Goal: Obtain resource: Download file/media

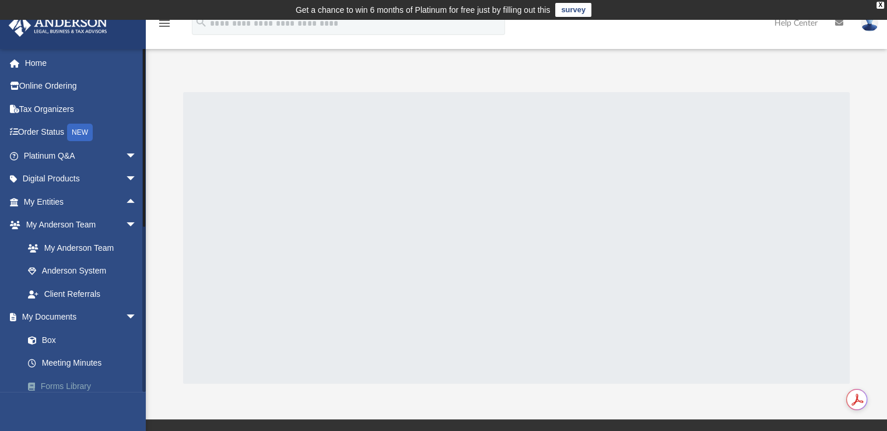
click at [69, 384] on link "Forms Library" at bounding box center [85, 385] width 138 height 23
click at [34, 64] on link "Home" at bounding box center [81, 62] width 146 height 23
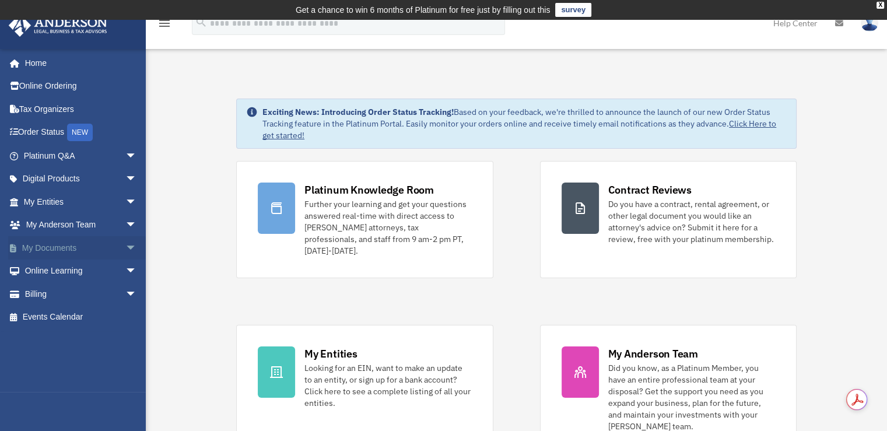
click at [69, 248] on link "My Documents arrow_drop_down" at bounding box center [81, 247] width 146 height 23
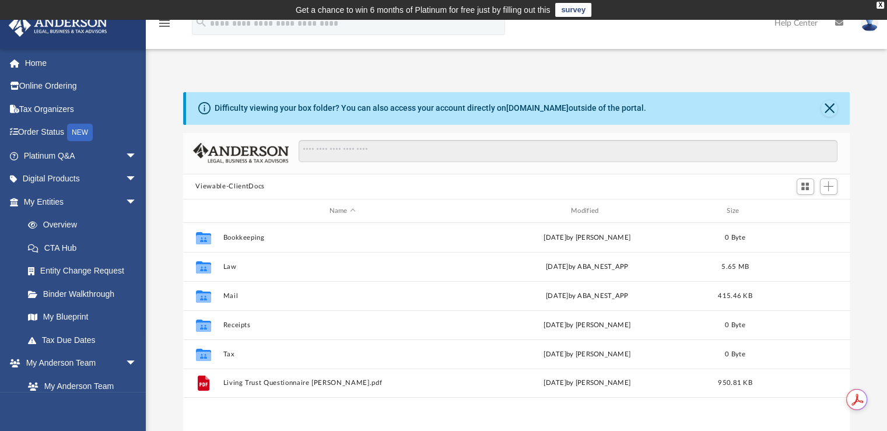
scroll to position [256, 658]
click at [125, 202] on span "arrow_drop_down" at bounding box center [136, 202] width 23 height 24
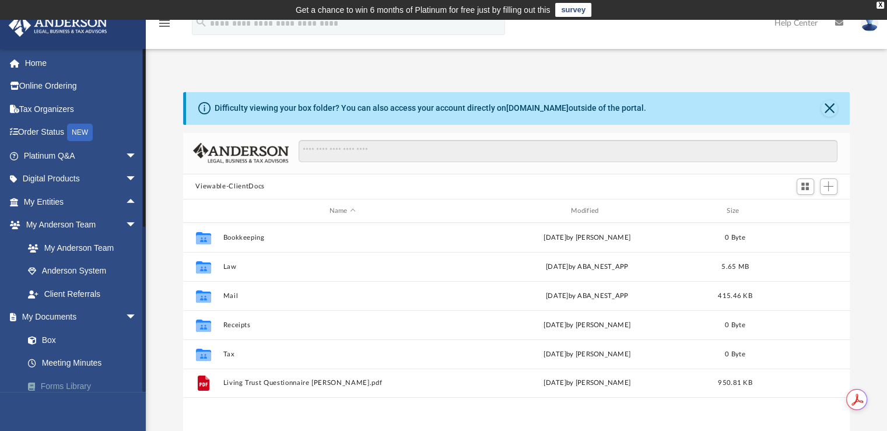
click at [66, 387] on link "Forms Library" at bounding box center [85, 385] width 138 height 23
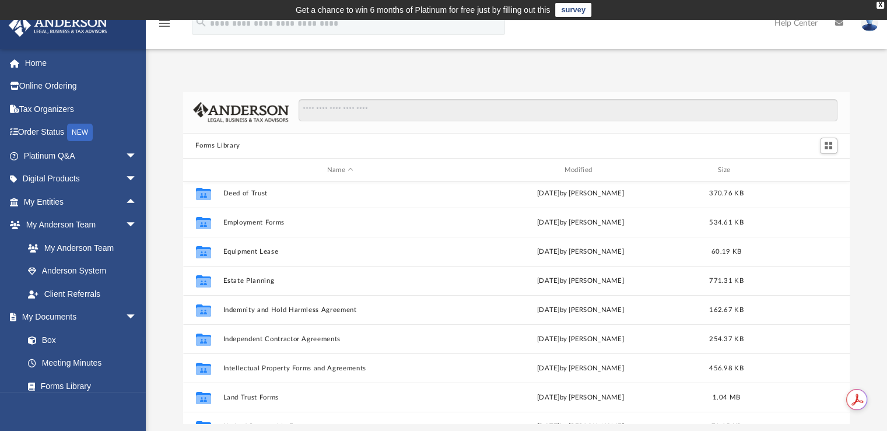
scroll to position [296, 0]
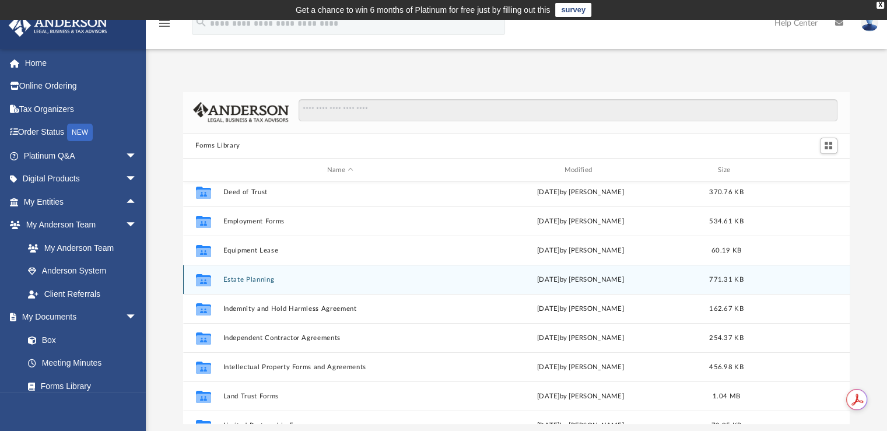
click at [234, 288] on div "Collaborated Folder Estate Planning [DATE] by [PERSON_NAME] 771.31 KB" at bounding box center [516, 279] width 667 height 29
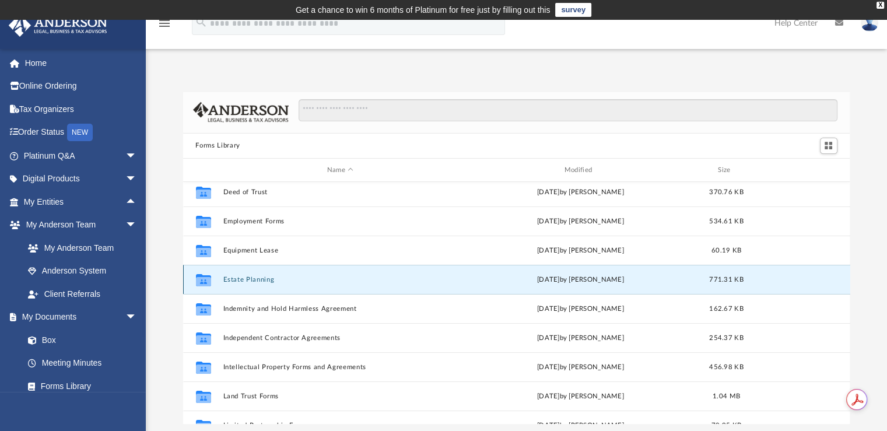
click at [202, 279] on icon "grid" at bounding box center [202, 280] width 15 height 12
click at [264, 276] on button "Estate Planning" at bounding box center [340, 280] width 235 height 8
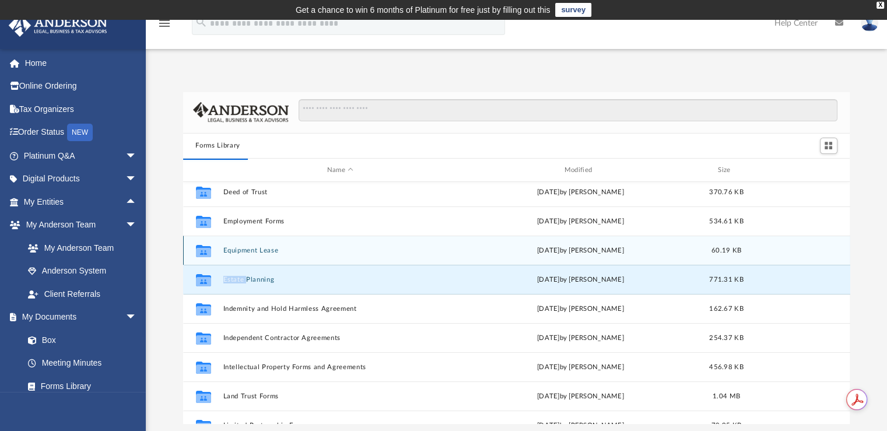
scroll to position [0, 0]
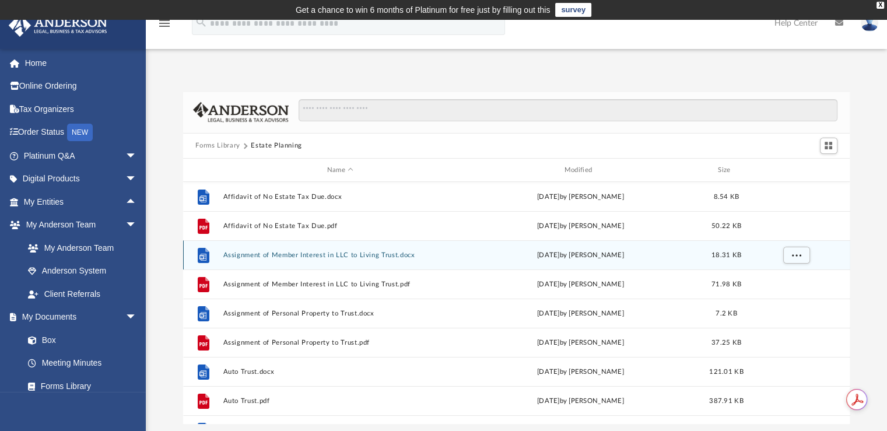
click at [391, 254] on button "Assignment of Member Interest in LLC to Living Trust.docx" at bounding box center [340, 255] width 235 height 8
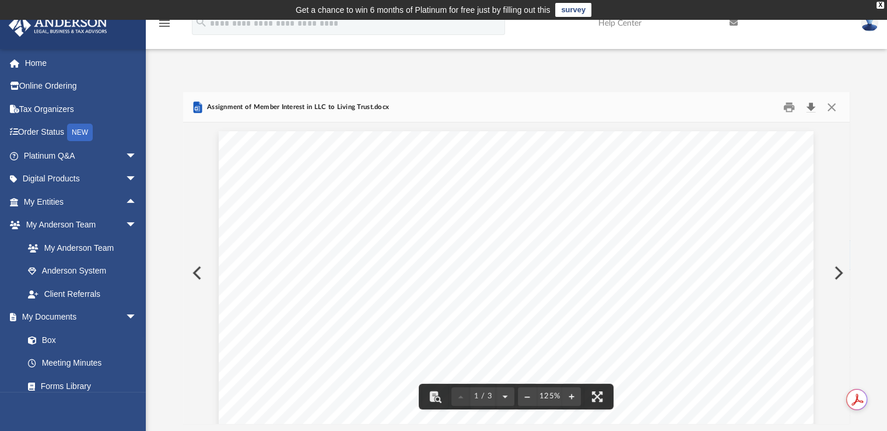
click at [813, 102] on button "Download" at bounding box center [811, 107] width 21 height 18
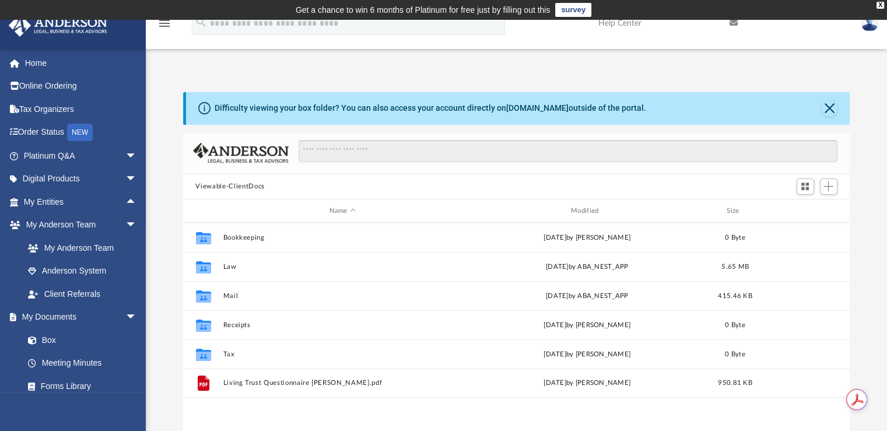
scroll to position [256, 658]
click at [78, 390] on link "Forms Library" at bounding box center [85, 385] width 138 height 23
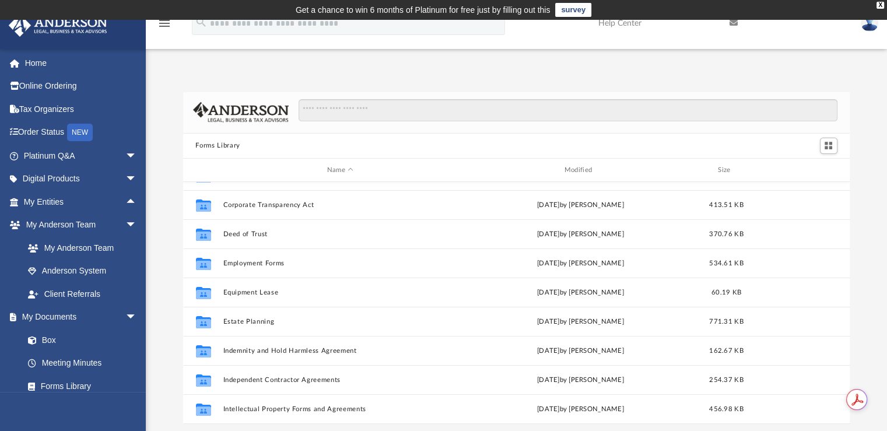
scroll to position [276, 0]
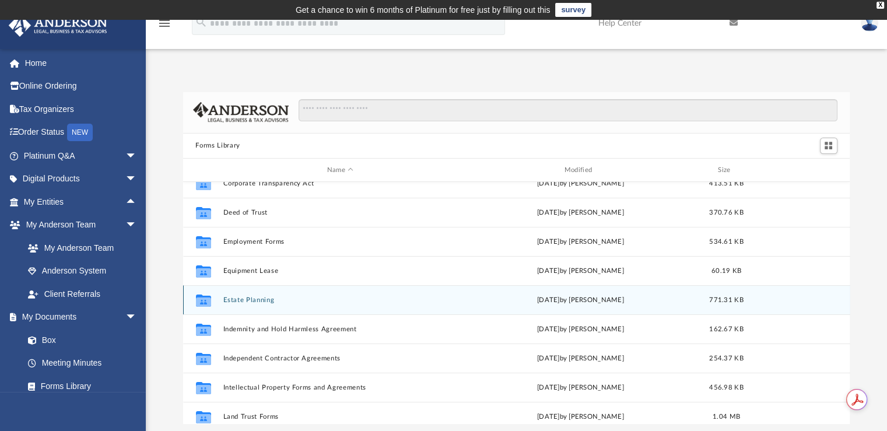
click at [250, 300] on button "Estate Planning" at bounding box center [340, 300] width 235 height 8
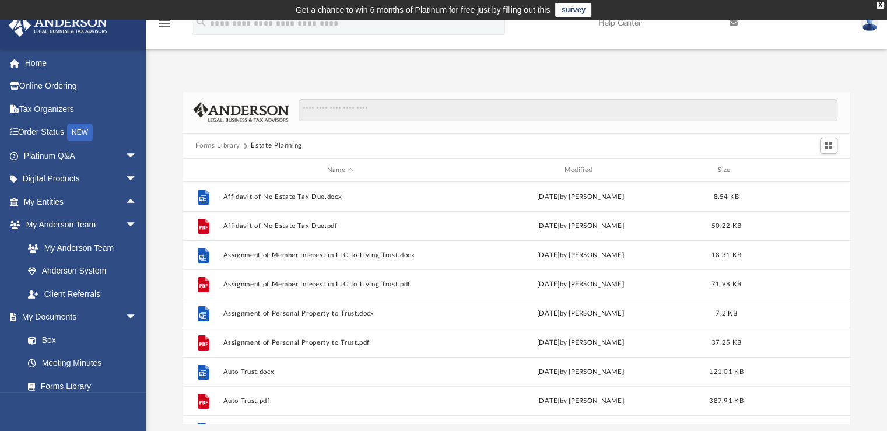
scroll to position [0, 0]
click at [230, 145] on button "Forms Library" at bounding box center [217, 146] width 44 height 10
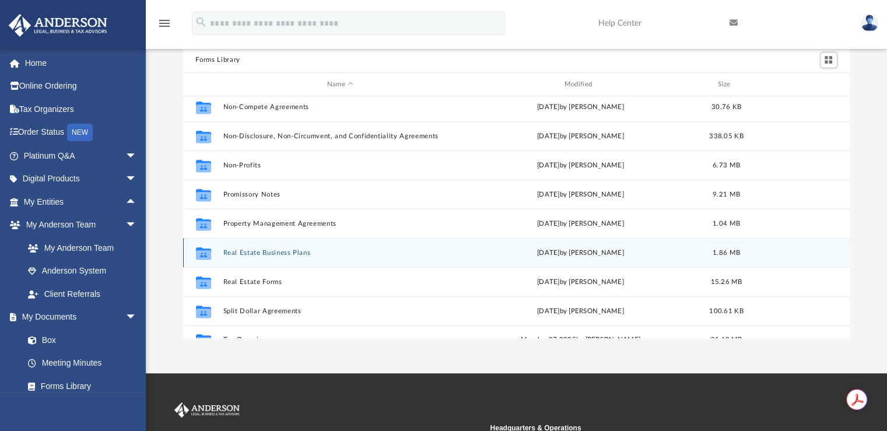
scroll to position [608, 0]
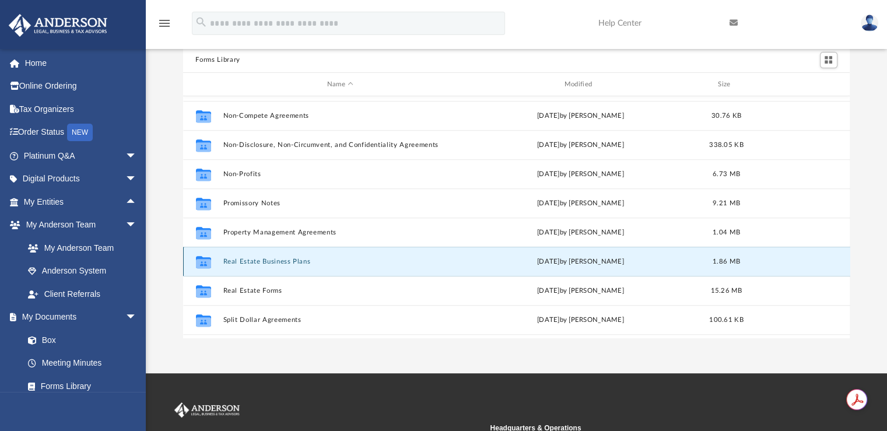
click at [265, 262] on button "Real Estate Business Plans" at bounding box center [340, 262] width 235 height 8
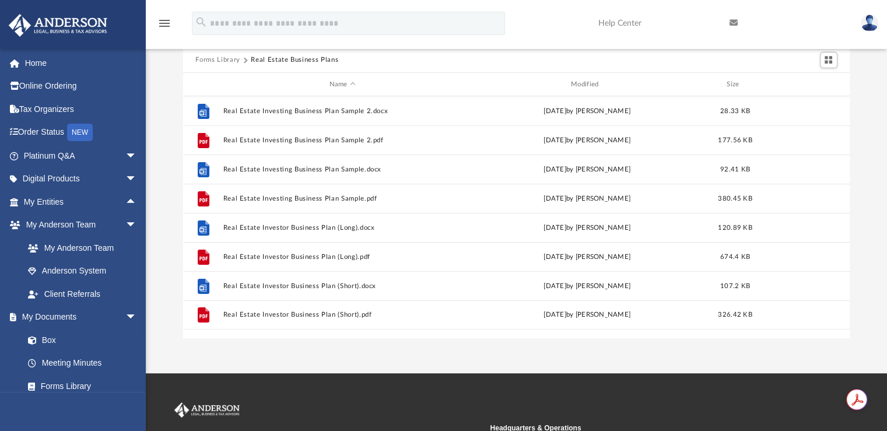
scroll to position [0, 0]
click at [219, 59] on button "Forms Library" at bounding box center [217, 60] width 44 height 10
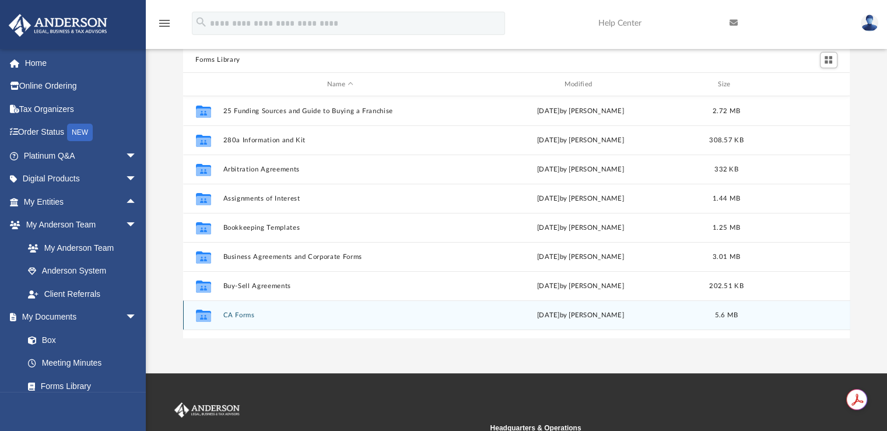
click at [245, 316] on button "CA Forms" at bounding box center [340, 315] width 235 height 8
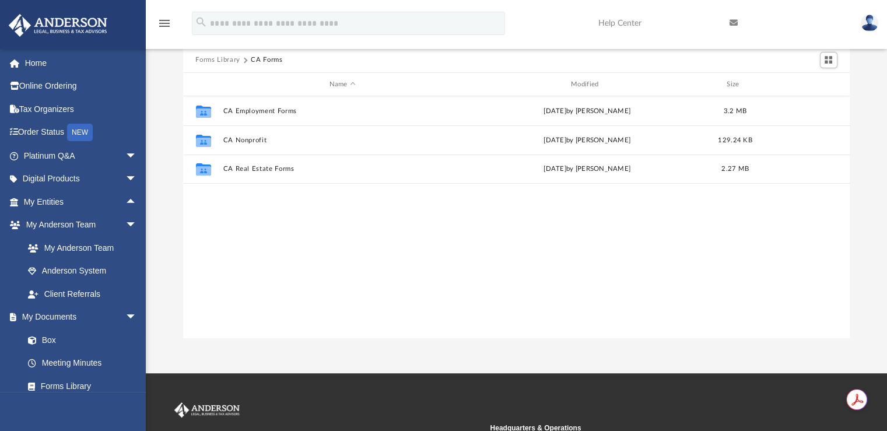
click at [226, 61] on button "Forms Library" at bounding box center [217, 60] width 44 height 10
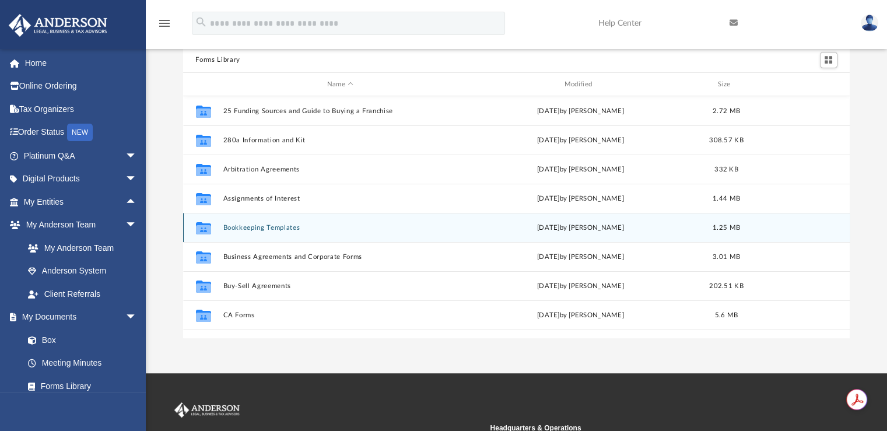
click at [262, 229] on button "Bookkeeping Templates" at bounding box center [340, 228] width 235 height 8
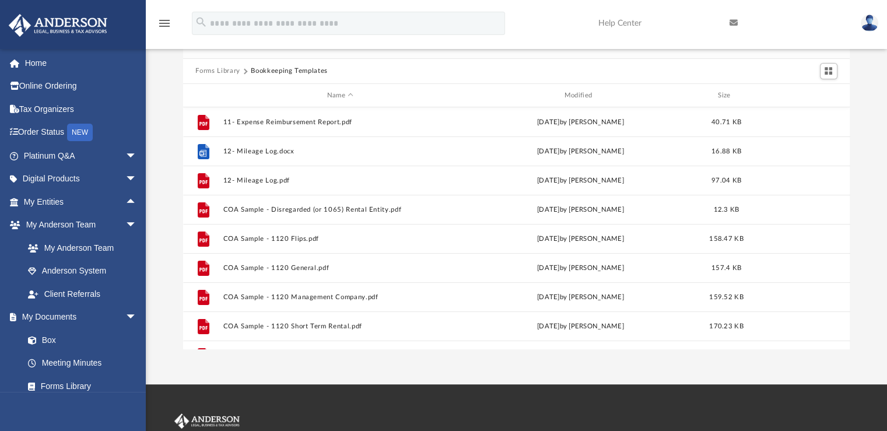
click at [212, 71] on button "Forms Library" at bounding box center [217, 71] width 44 height 10
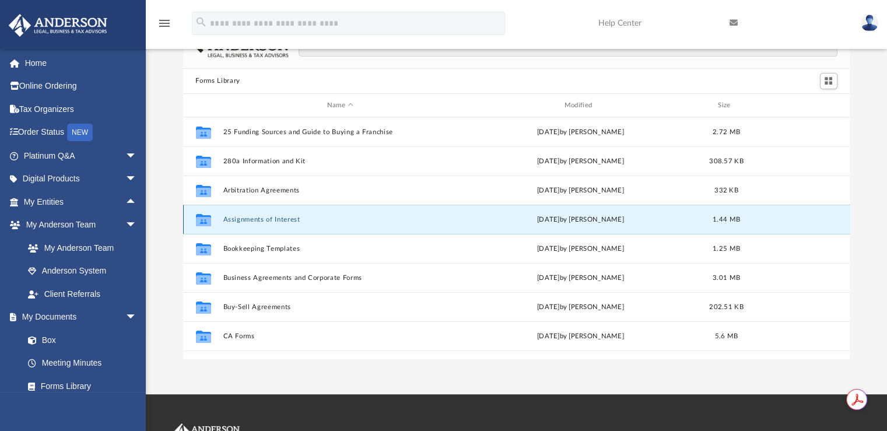
click at [248, 218] on button "Assignments of Interest" at bounding box center [340, 220] width 235 height 8
